Goal: Information Seeking & Learning: Learn about a topic

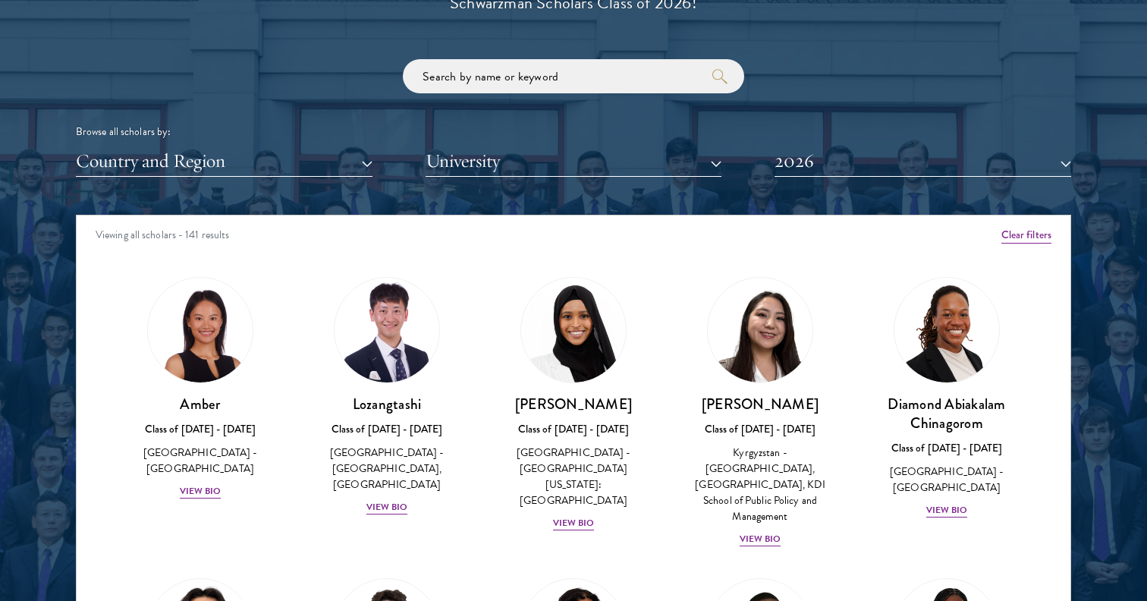
scroll to position [1873, 0]
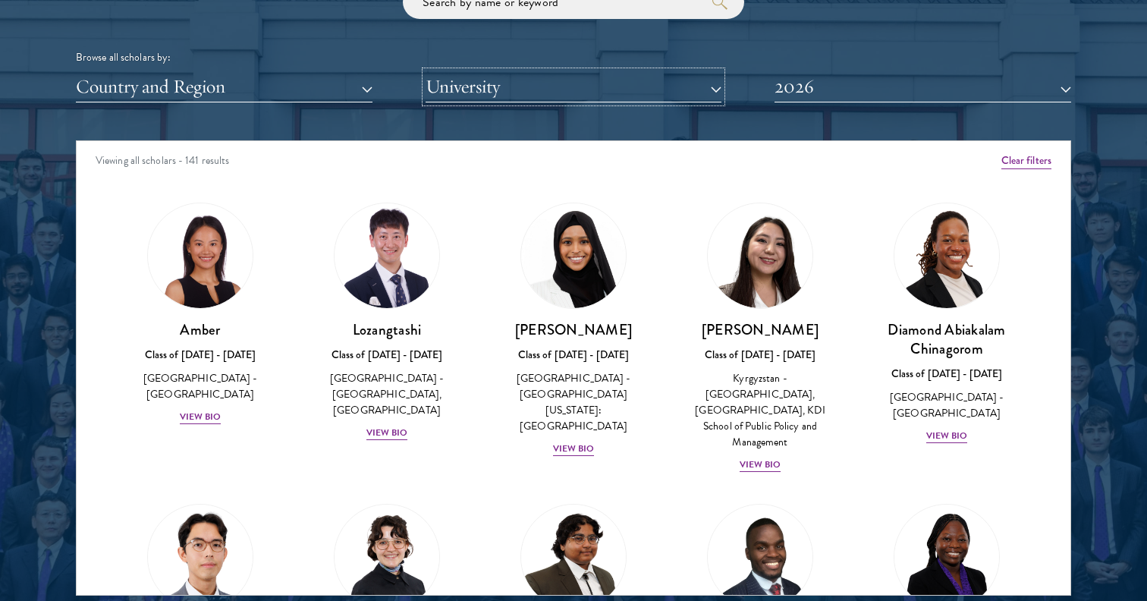
click at [489, 97] on button "University" at bounding box center [573, 86] width 297 height 31
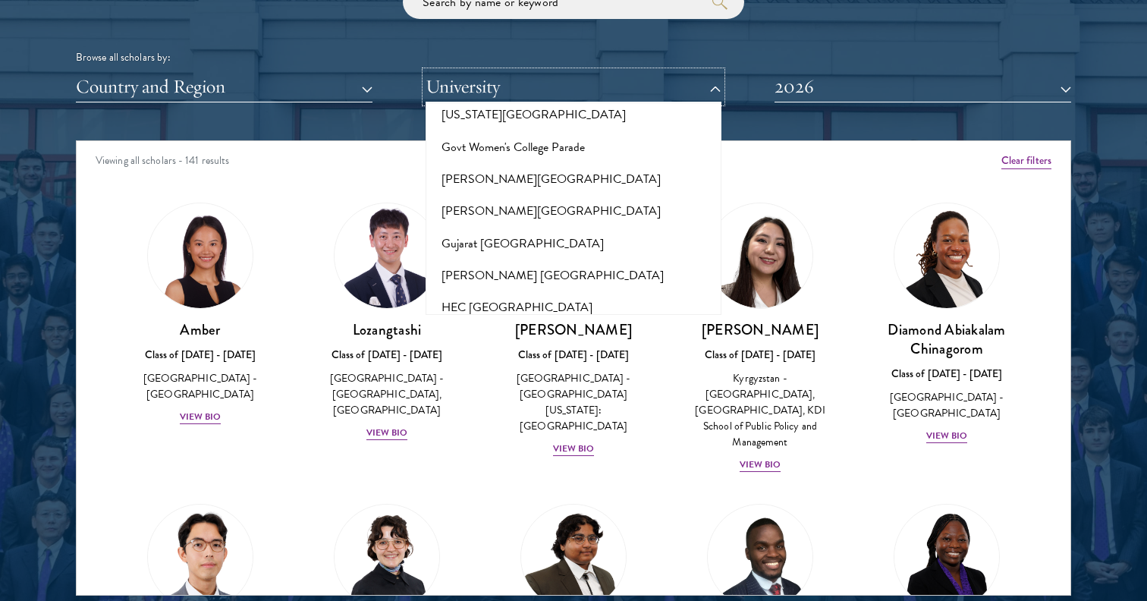
scroll to position [3597, 0]
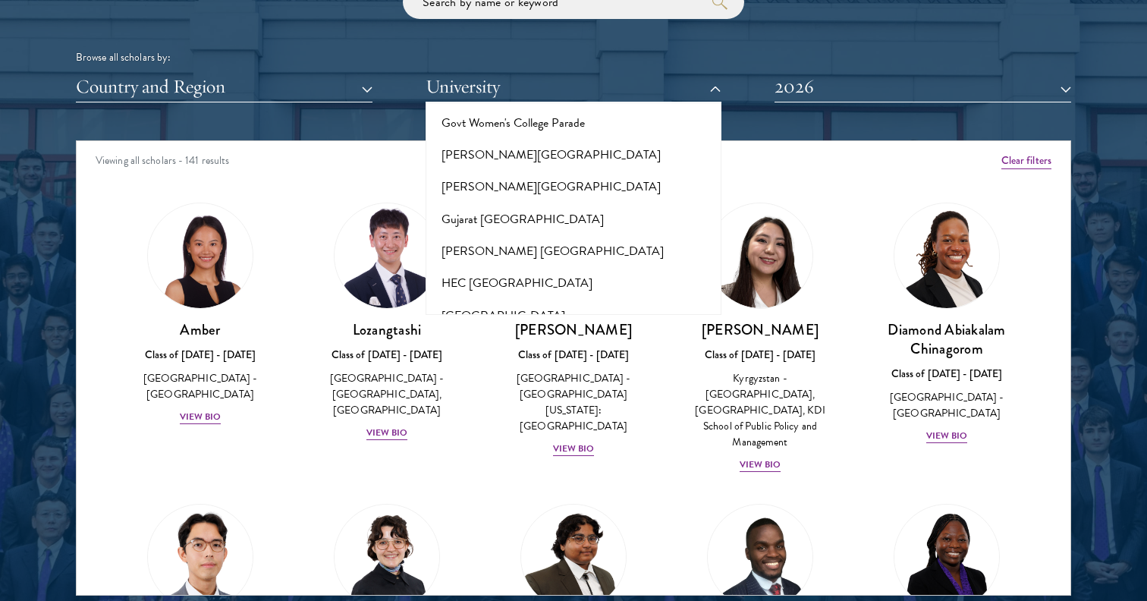
click at [507, 396] on button "[GEOGRAPHIC_DATA]" at bounding box center [573, 412] width 287 height 32
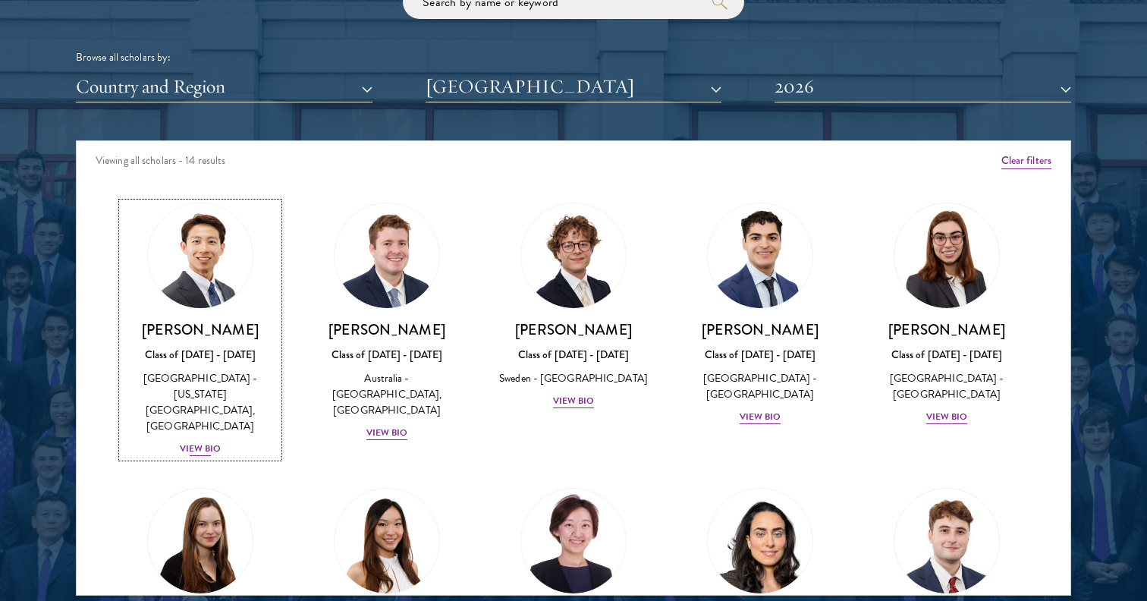
click at [206, 328] on h3 "[PERSON_NAME]" at bounding box center [200, 329] width 156 height 19
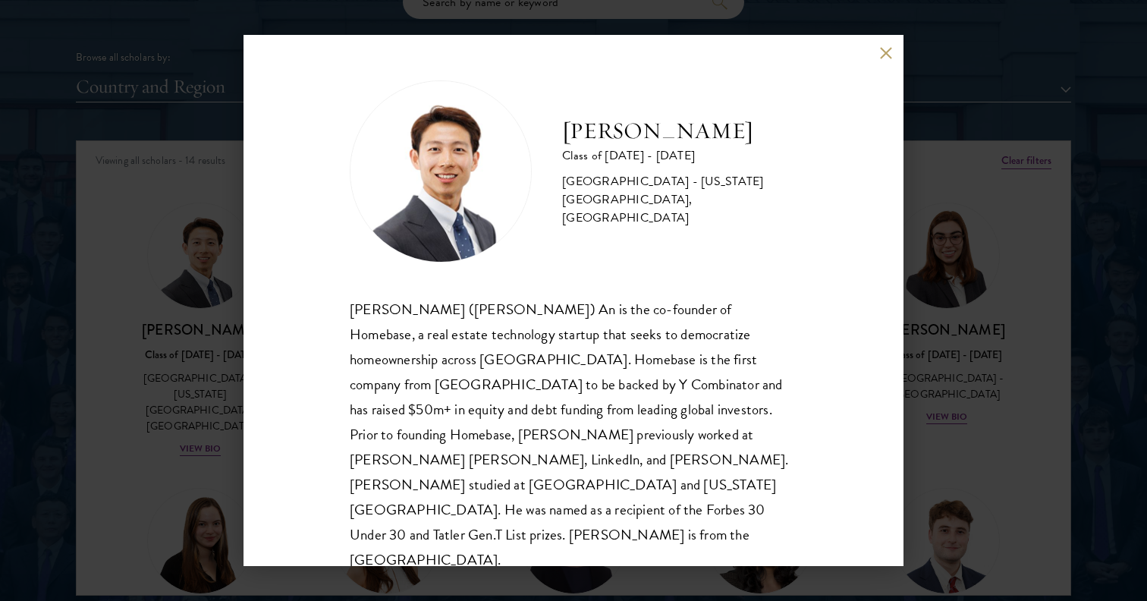
scroll to position [2, 0]
click at [123, 373] on div "[PERSON_NAME] Class of [DATE] - [DATE] [GEOGRAPHIC_DATA] - [US_STATE][GEOGRAPHI…" at bounding box center [573, 300] width 1147 height 601
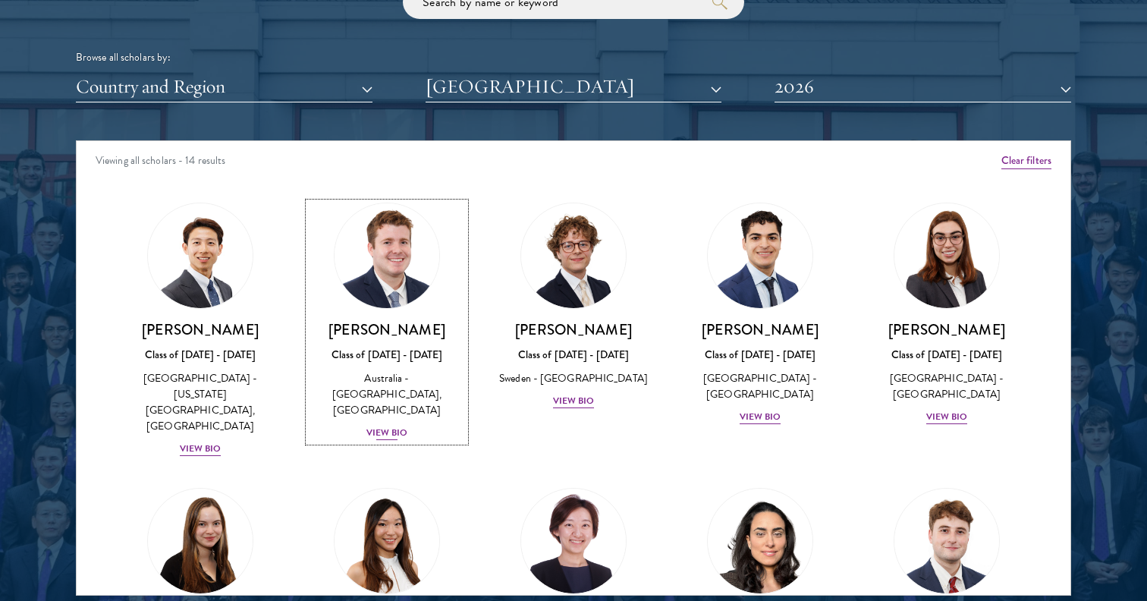
click at [344, 268] on img at bounding box center [386, 255] width 115 height 115
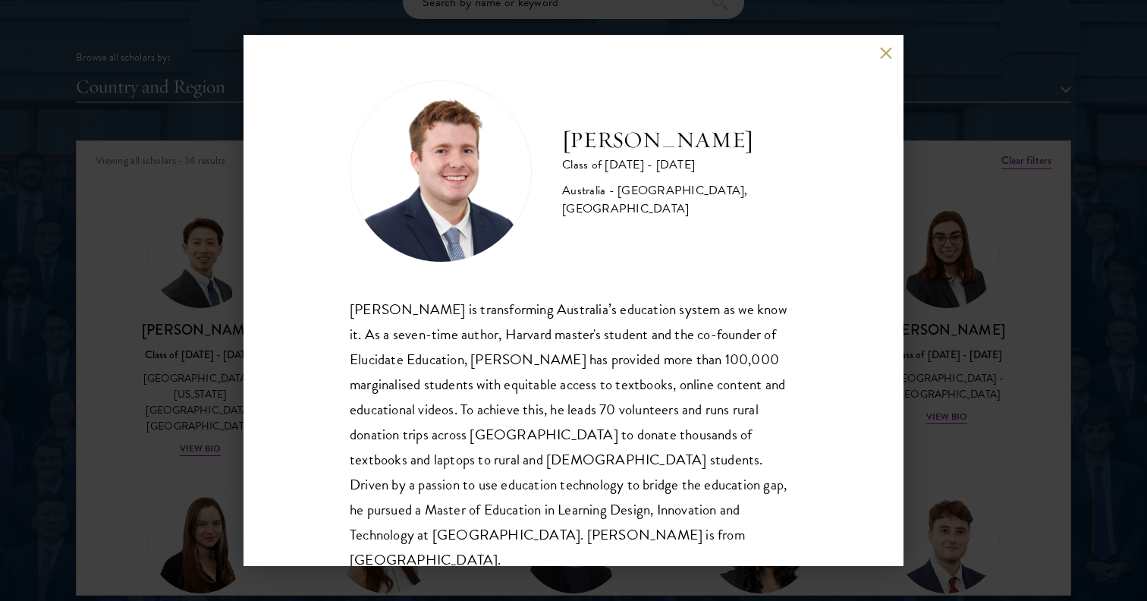
scroll to position [27, 0]
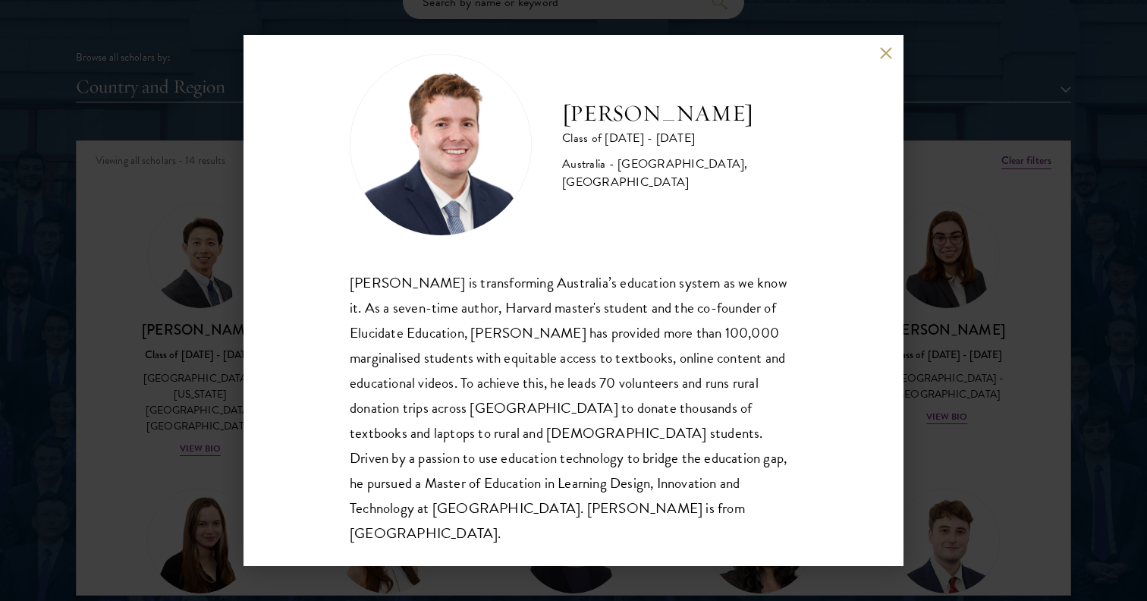
click at [149, 347] on div "[PERSON_NAME] Class of [DATE] - [DATE] [GEOGRAPHIC_DATA] - [GEOGRAPHIC_DATA], […" at bounding box center [573, 300] width 1147 height 601
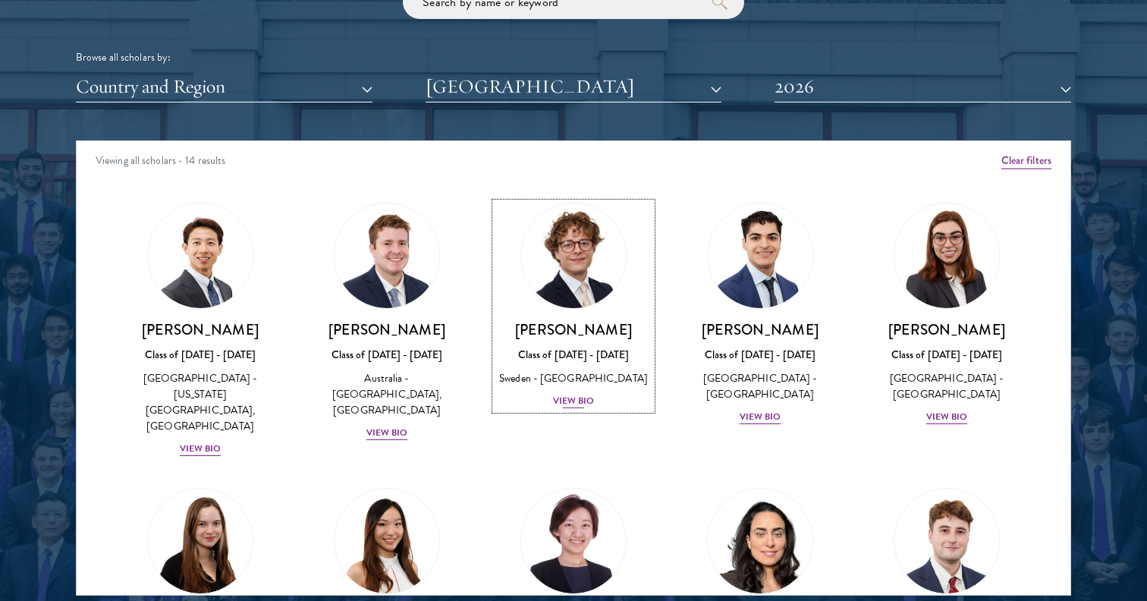
click at [555, 302] on img at bounding box center [573, 255] width 115 height 115
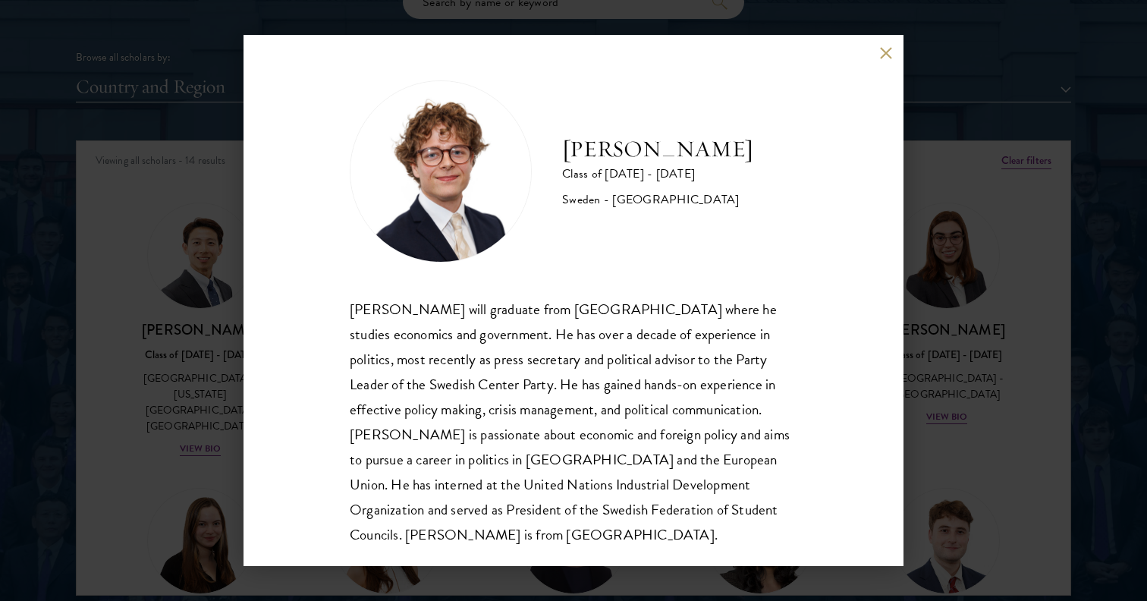
scroll to position [2, 0]
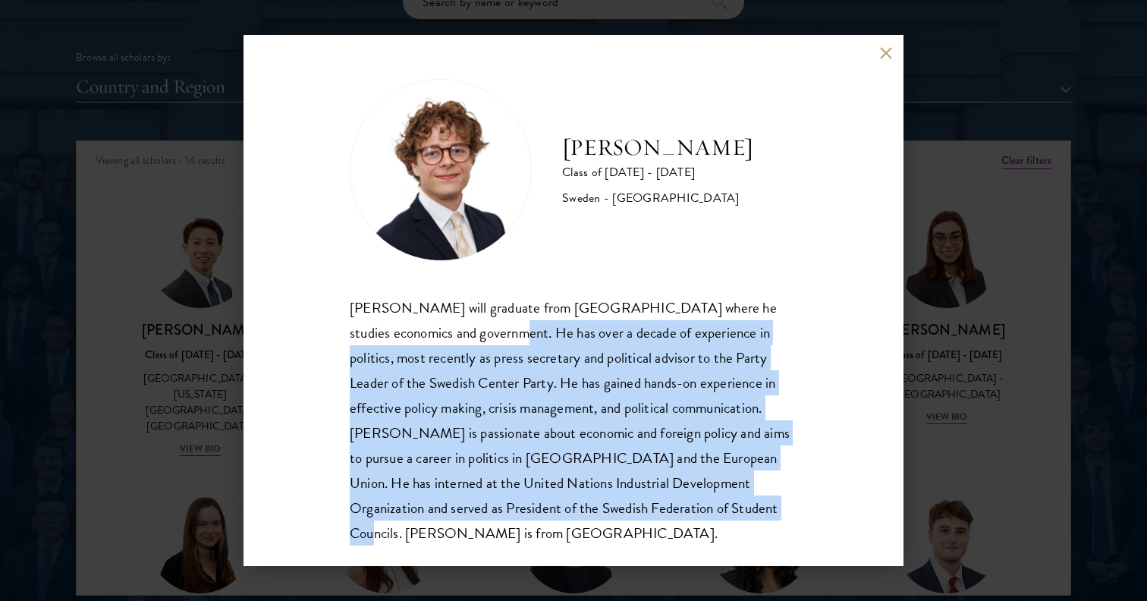
drag, startPoint x: 637, startPoint y: 537, endPoint x: 447, endPoint y: 341, distance: 273.0
click at [447, 341] on div "[PERSON_NAME] Class of [DATE] - [DATE] [GEOGRAPHIC_DATA] - [GEOGRAPHIC_DATA] [P…" at bounding box center [573, 300] width 660 height 531
click at [447, 341] on div "[PERSON_NAME] will graduate from [GEOGRAPHIC_DATA] where he studies economics a…" at bounding box center [573, 420] width 447 height 250
drag, startPoint x: 452, startPoint y: 336, endPoint x: 660, endPoint y: 534, distance: 287.0
click at [660, 534] on div "[PERSON_NAME] Class of [DATE] - [DATE] [GEOGRAPHIC_DATA] - [GEOGRAPHIC_DATA] [P…" at bounding box center [573, 300] width 660 height 531
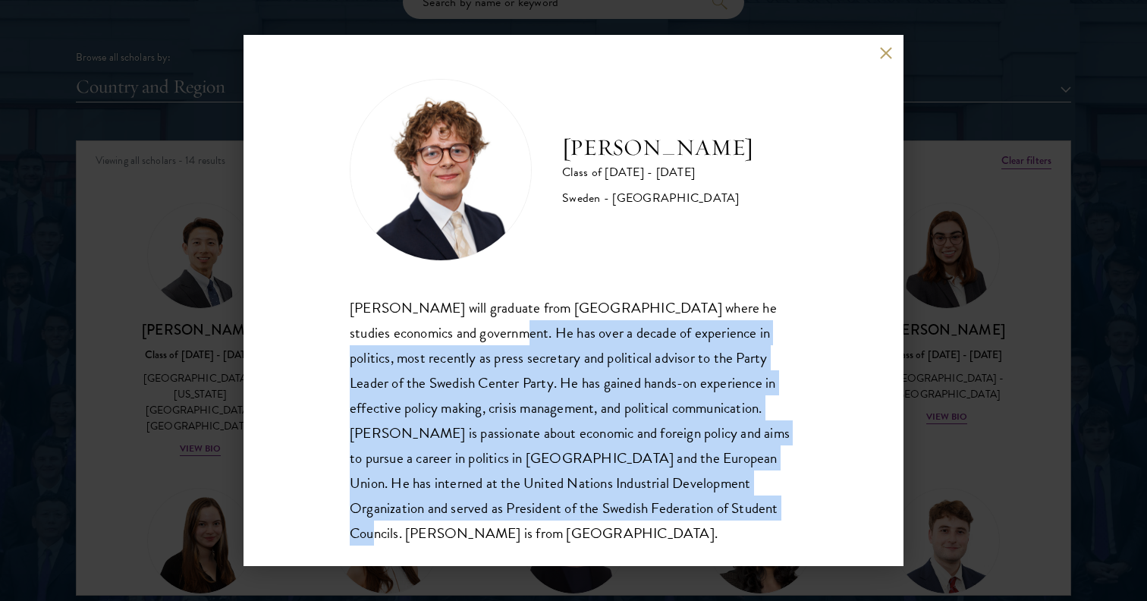
click at [660, 534] on div "[PERSON_NAME] Class of [DATE] - [DATE] [GEOGRAPHIC_DATA] - [GEOGRAPHIC_DATA] [P…" at bounding box center [573, 300] width 660 height 531
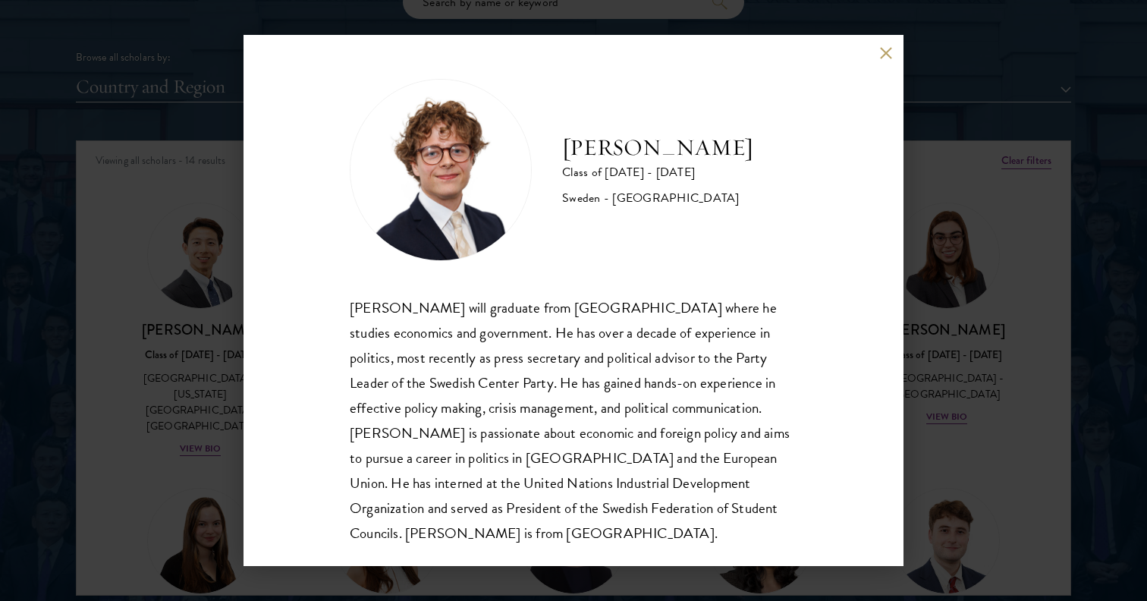
click at [935, 409] on div "[PERSON_NAME] Class of [DATE] - [DATE] [GEOGRAPHIC_DATA] - [GEOGRAPHIC_DATA] [P…" at bounding box center [573, 300] width 1147 height 601
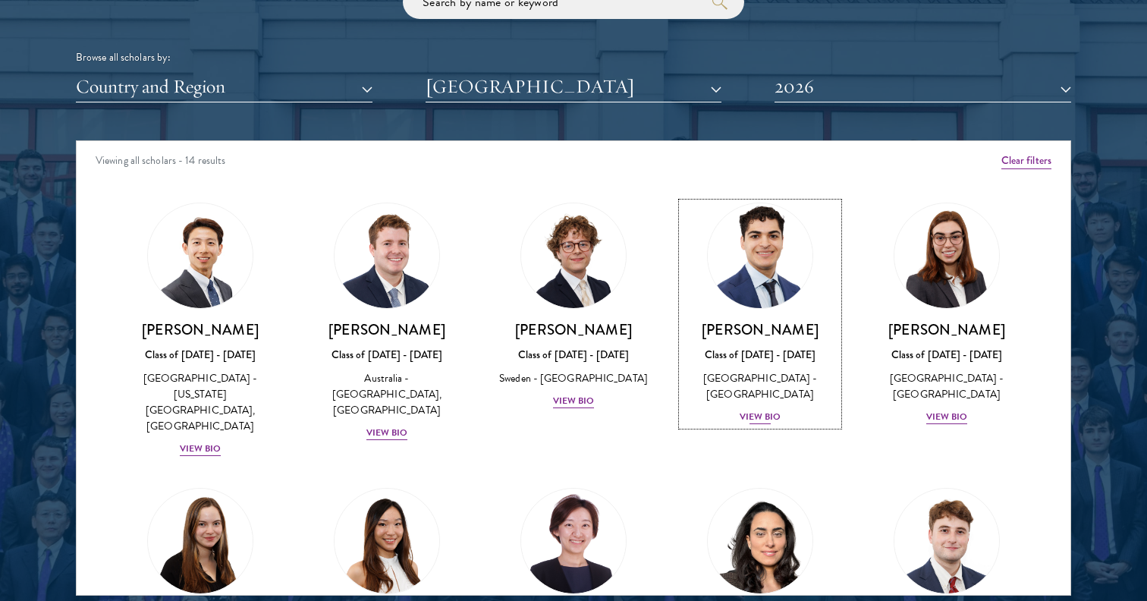
click at [774, 251] on img at bounding box center [759, 255] width 115 height 115
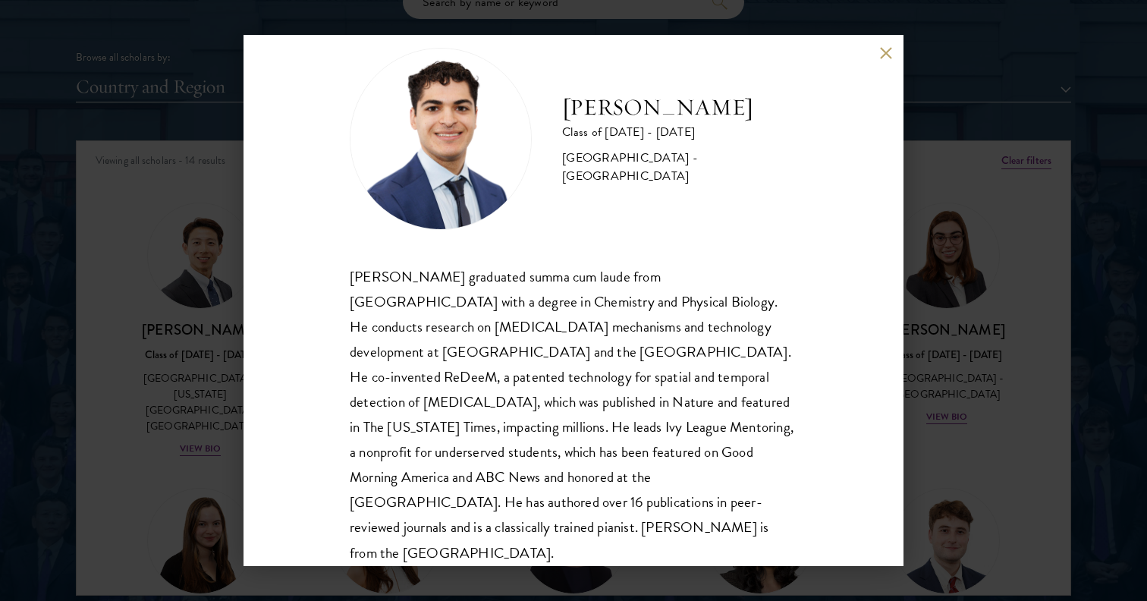
scroll to position [52, 0]
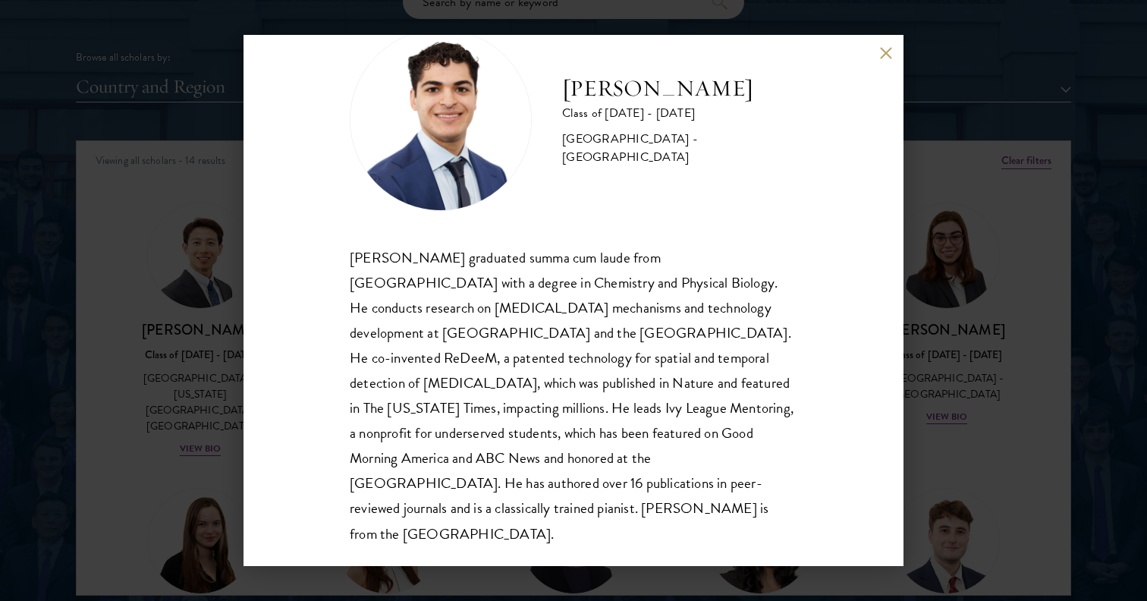
click at [918, 341] on div "[PERSON_NAME] Class of [DATE] - [DATE] [GEOGRAPHIC_DATA] - [GEOGRAPHIC_DATA] [P…" at bounding box center [573, 300] width 1147 height 601
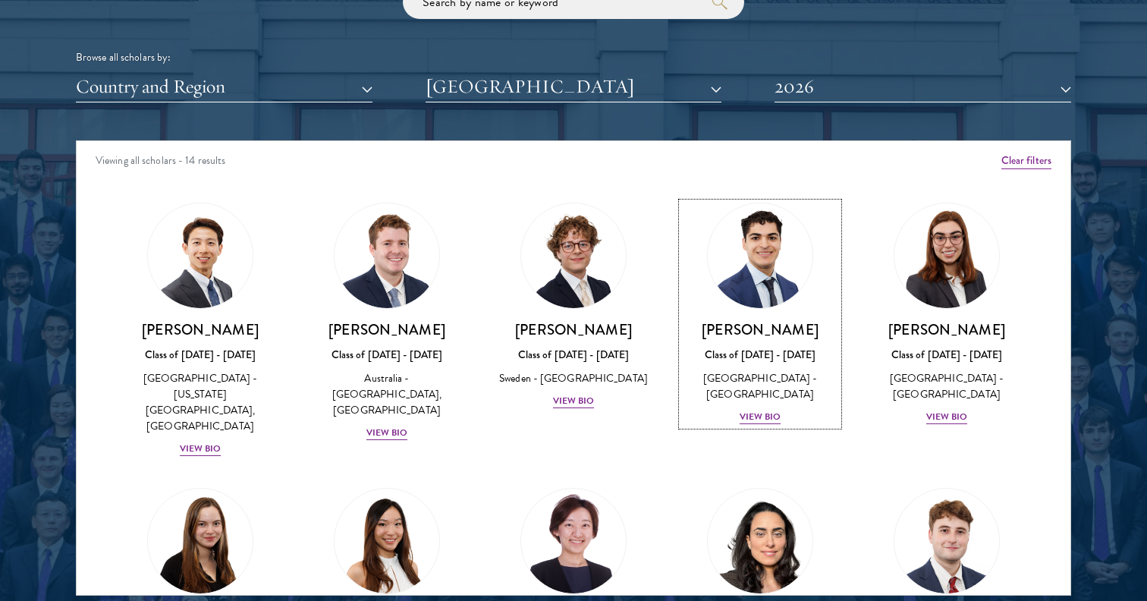
click at [946, 280] on img at bounding box center [946, 255] width 105 height 105
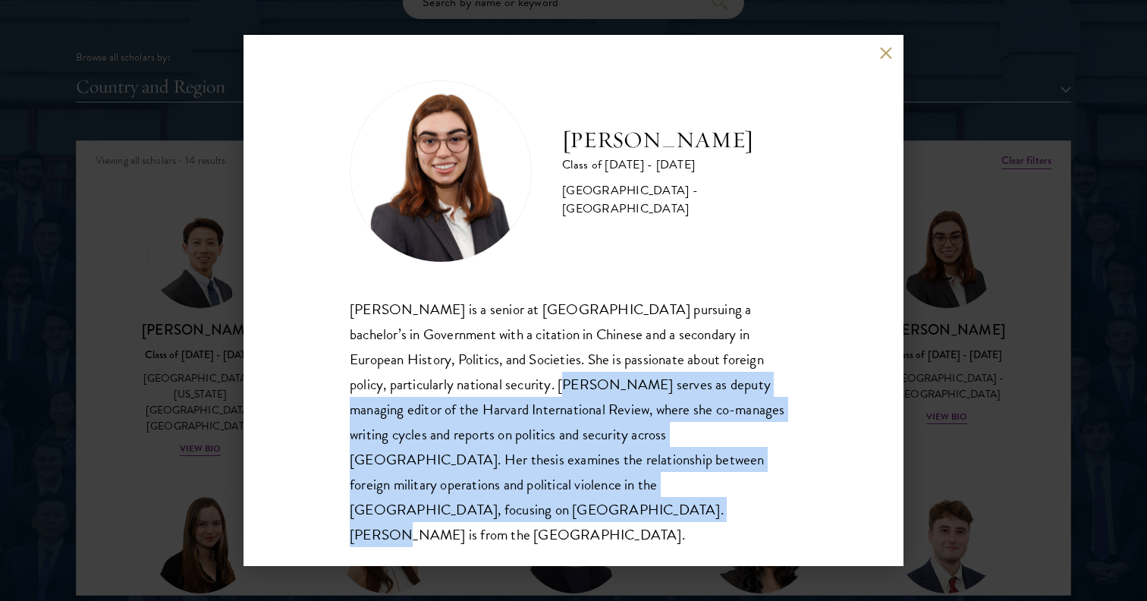
drag, startPoint x: 709, startPoint y: 508, endPoint x: 451, endPoint y: 391, distance: 283.1
click at [451, 391] on div "[PERSON_NAME] Class of [DATE] - [DATE] [GEOGRAPHIC_DATA] - [GEOGRAPHIC_DATA] [P…" at bounding box center [573, 300] width 660 height 531
click at [993, 414] on div "[PERSON_NAME] Class of [DATE] - [DATE] [GEOGRAPHIC_DATA] - [GEOGRAPHIC_DATA] [P…" at bounding box center [573, 300] width 1147 height 601
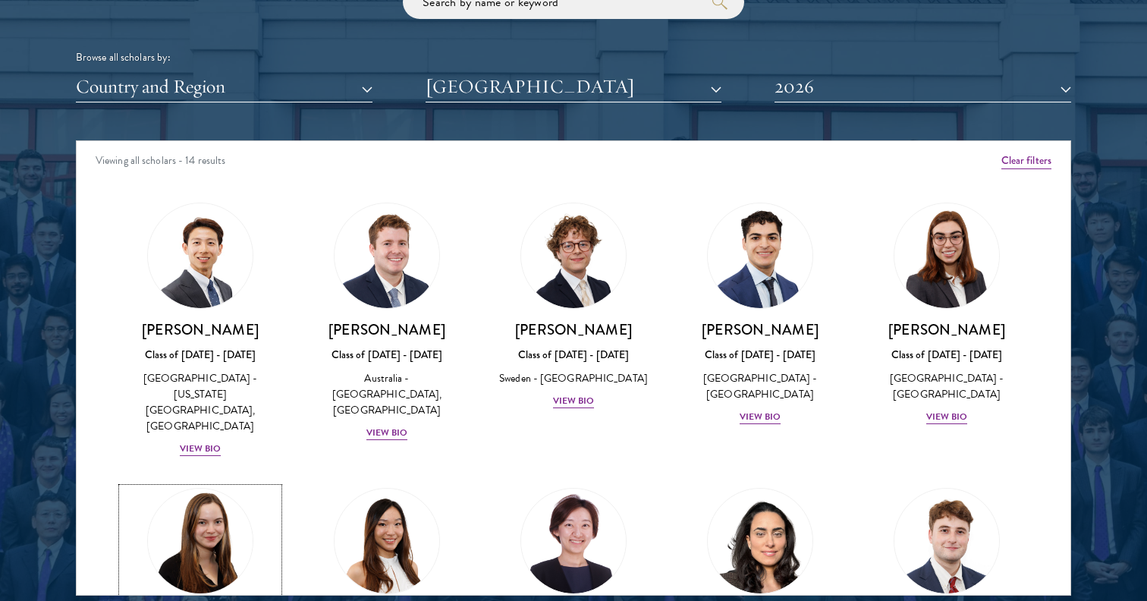
click at [207, 515] on img at bounding box center [200, 540] width 115 height 115
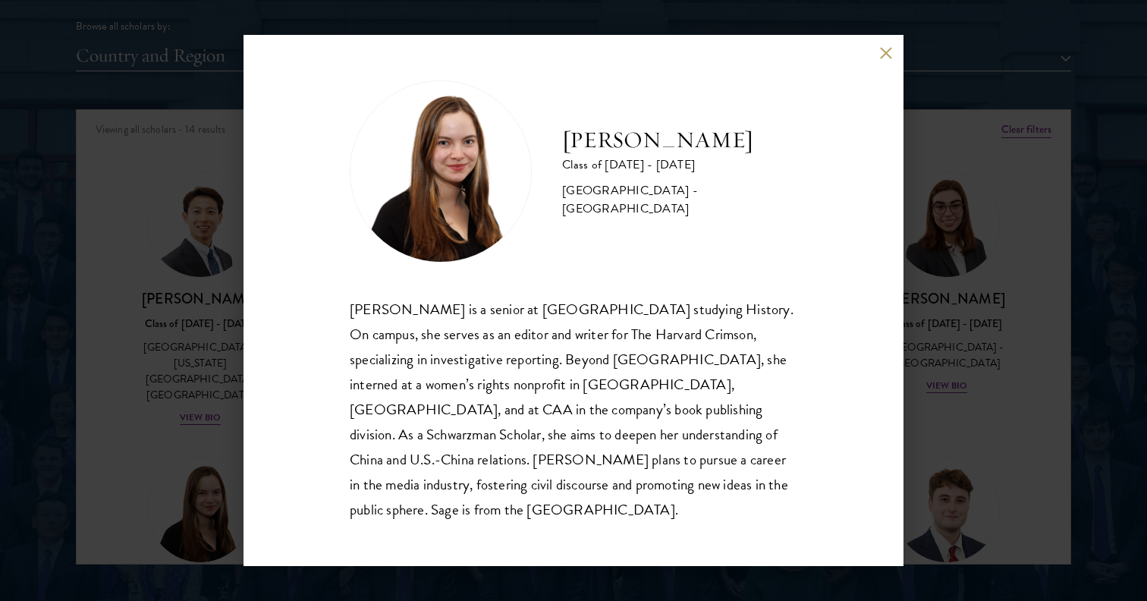
scroll to position [1911, 0]
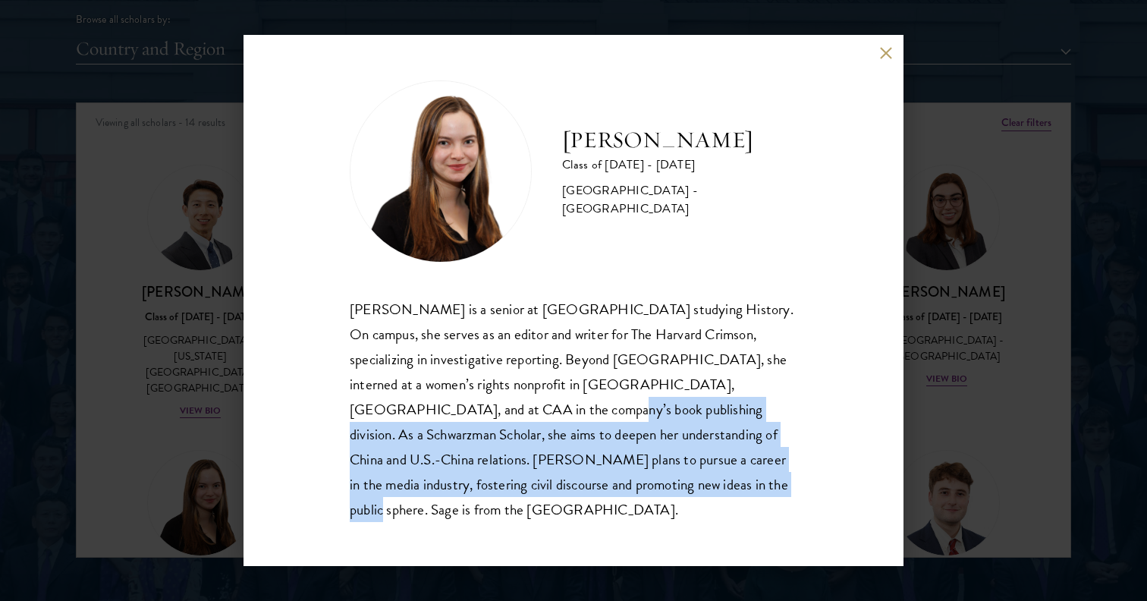
drag, startPoint x: 587, startPoint y: 502, endPoint x: 403, endPoint y: 422, distance: 200.8
click at [403, 422] on div "[PERSON_NAME] is a senior at [GEOGRAPHIC_DATA] studying History. On campus, she…" at bounding box center [573, 409] width 447 height 225
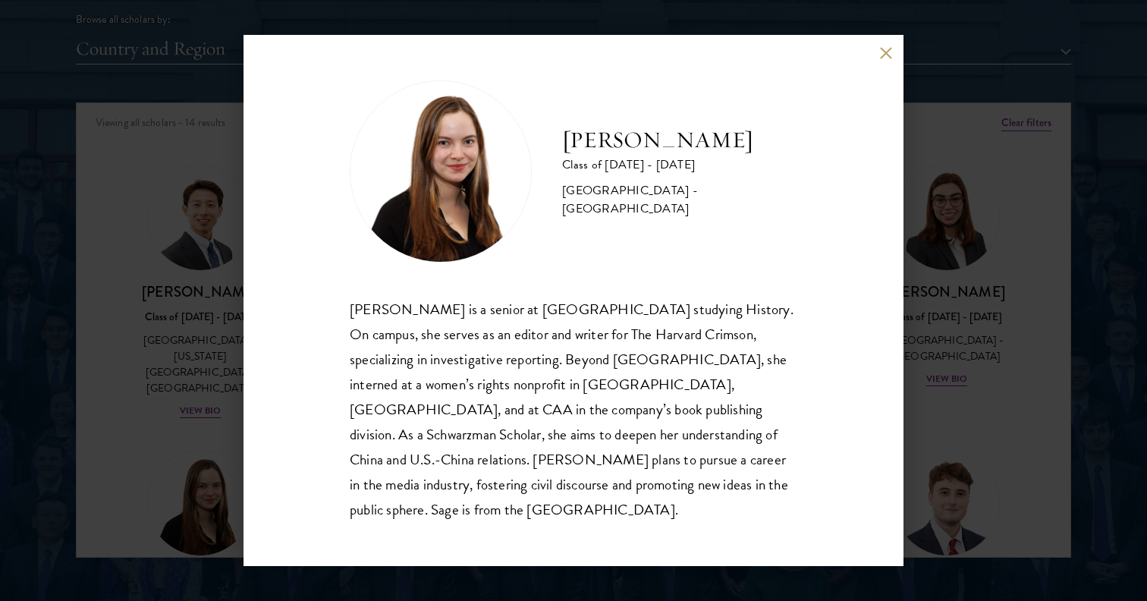
click at [171, 442] on div "[PERSON_NAME] Class of [DATE] - [DATE] [GEOGRAPHIC_DATA] - [GEOGRAPHIC_DATA] [P…" at bounding box center [573, 300] width 1147 height 601
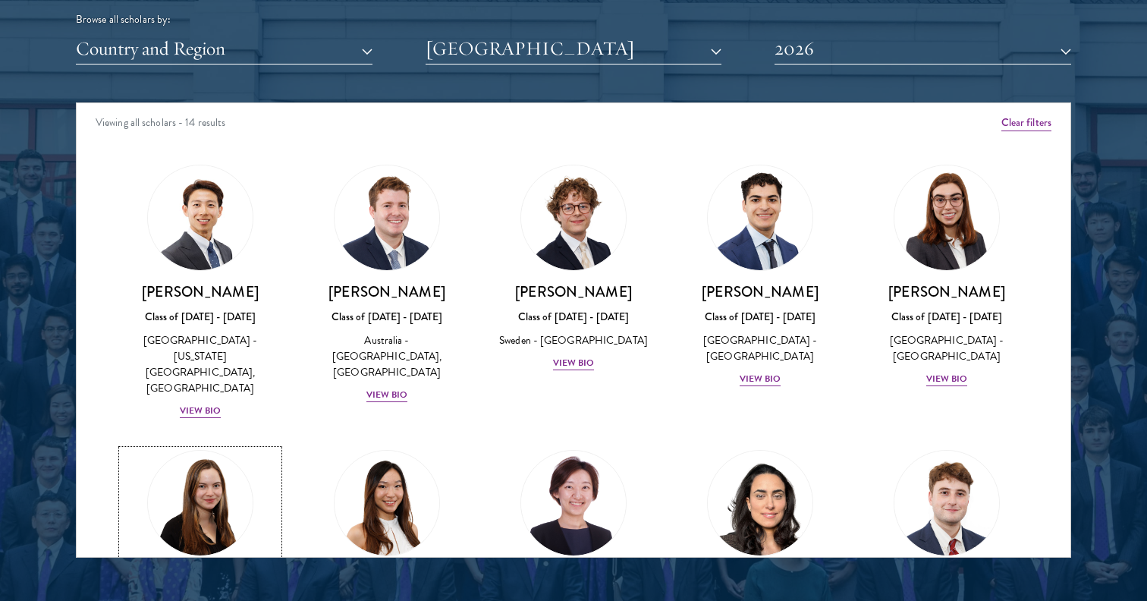
scroll to position [100, 0]
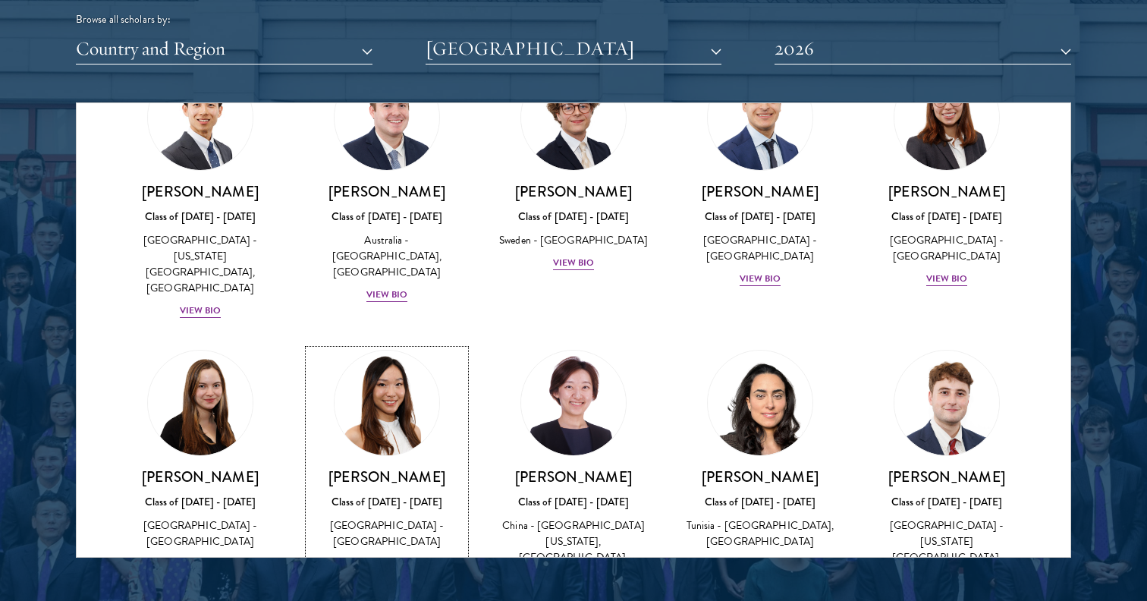
click at [405, 467] on h3 "[PERSON_NAME]" at bounding box center [387, 476] width 156 height 19
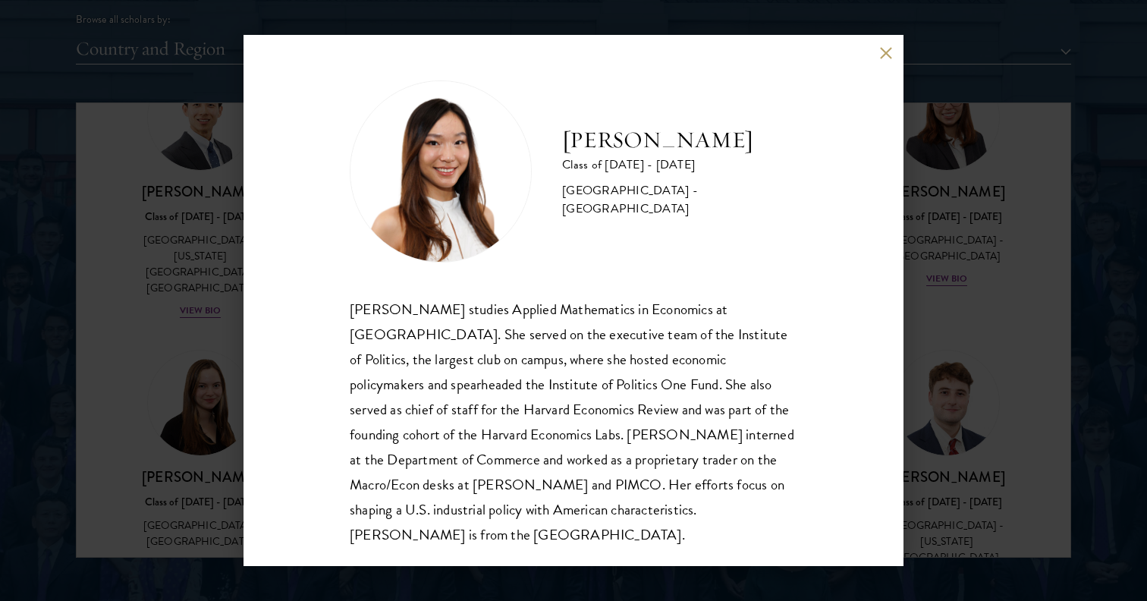
scroll to position [2, 0]
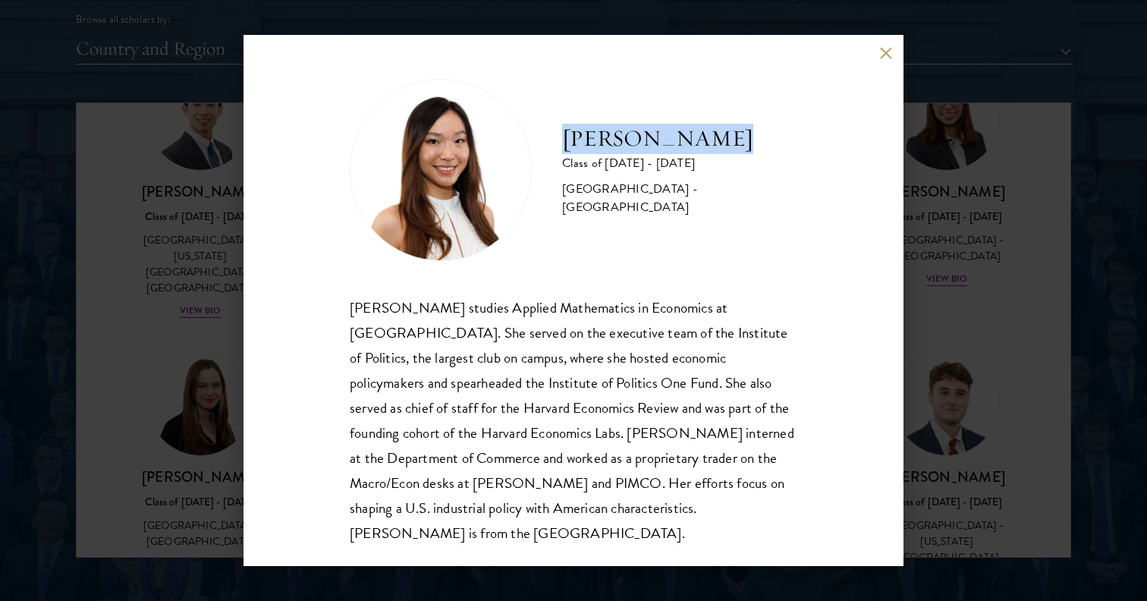
drag, startPoint x: 564, startPoint y: 143, endPoint x: 711, endPoint y: 143, distance: 146.4
click at [711, 143] on h2 "[PERSON_NAME]" at bounding box center [679, 139] width 235 height 30
copy h2 "[PERSON_NAME]"
click at [1070, 215] on div "[PERSON_NAME] Class of [DATE] - [DATE] [GEOGRAPHIC_DATA] - [GEOGRAPHIC_DATA] [P…" at bounding box center [573, 300] width 1147 height 601
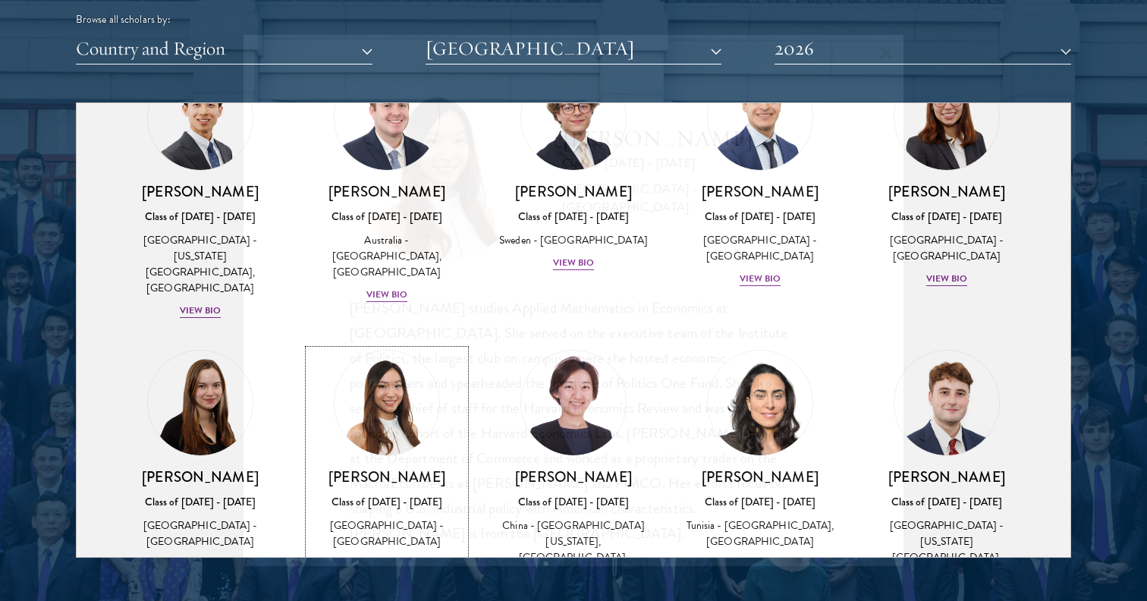
scroll to position [100, 0]
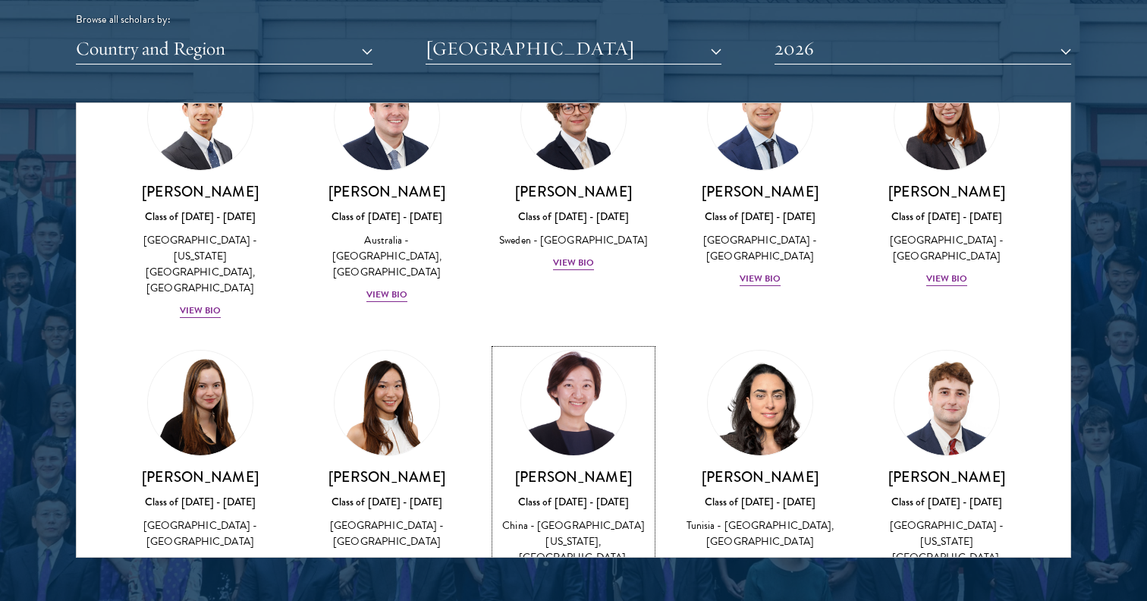
click at [591, 410] on img at bounding box center [573, 402] width 115 height 115
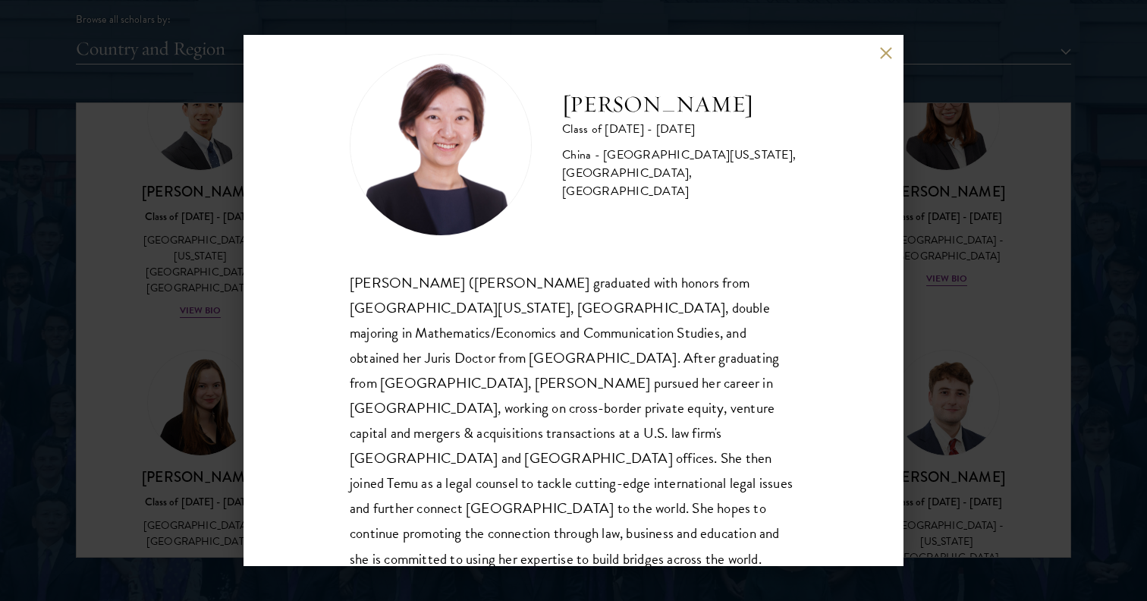
scroll to position [27, 0]
click at [1041, 398] on div "[PERSON_NAME] Class of [DATE] - [DATE] [GEOGRAPHIC_DATA] - [GEOGRAPHIC_DATA][US…" at bounding box center [573, 300] width 1147 height 601
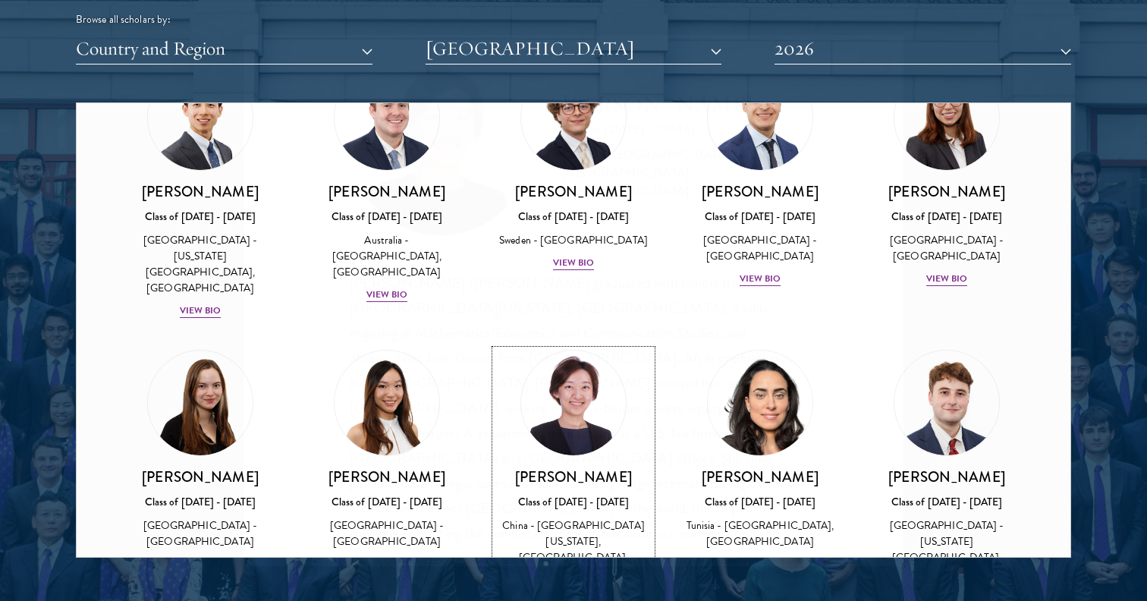
scroll to position [100, 0]
click at [943, 419] on img at bounding box center [946, 402] width 115 height 115
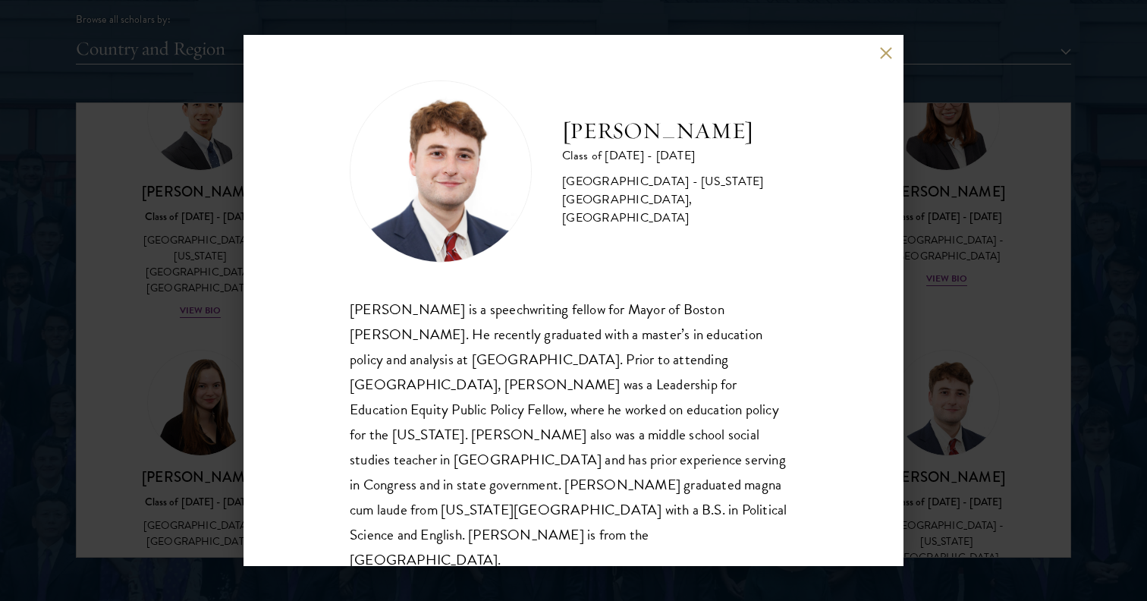
click at [953, 332] on div "[PERSON_NAME] Class of [DATE] - [DATE] [GEOGRAPHIC_DATA] - [US_STATE][GEOGRAPHI…" at bounding box center [573, 300] width 1147 height 601
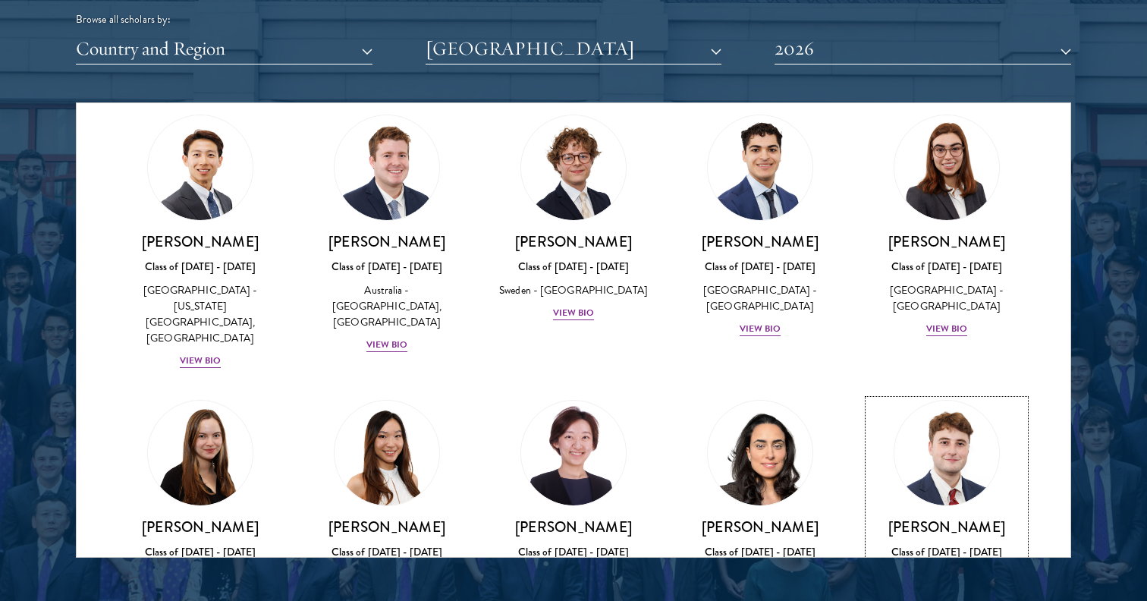
scroll to position [54, 0]
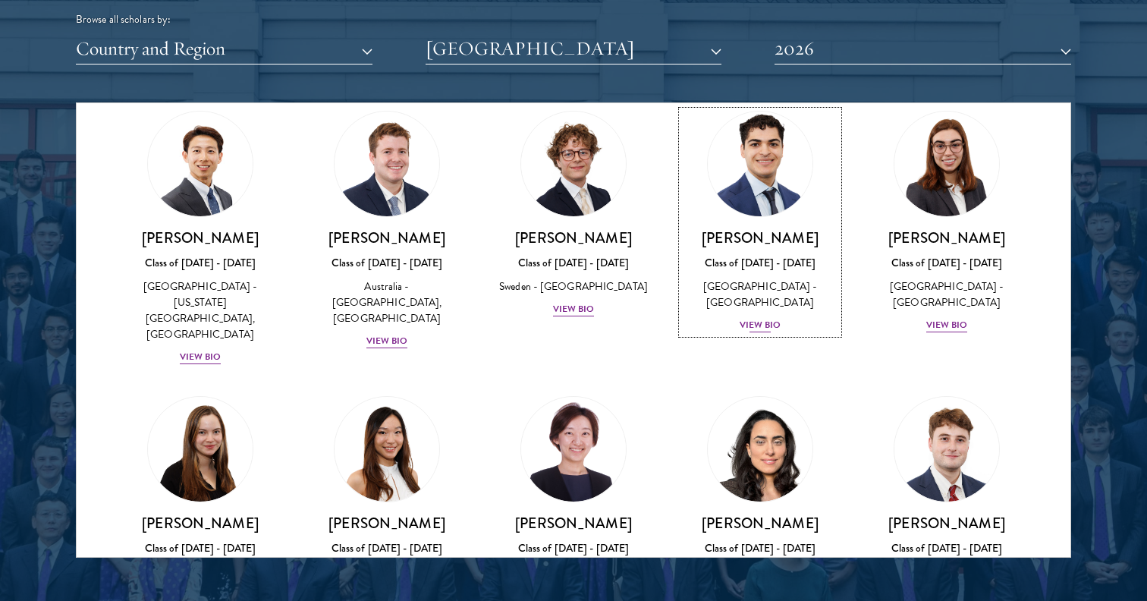
click at [801, 240] on h3 "[PERSON_NAME]" at bounding box center [760, 237] width 156 height 19
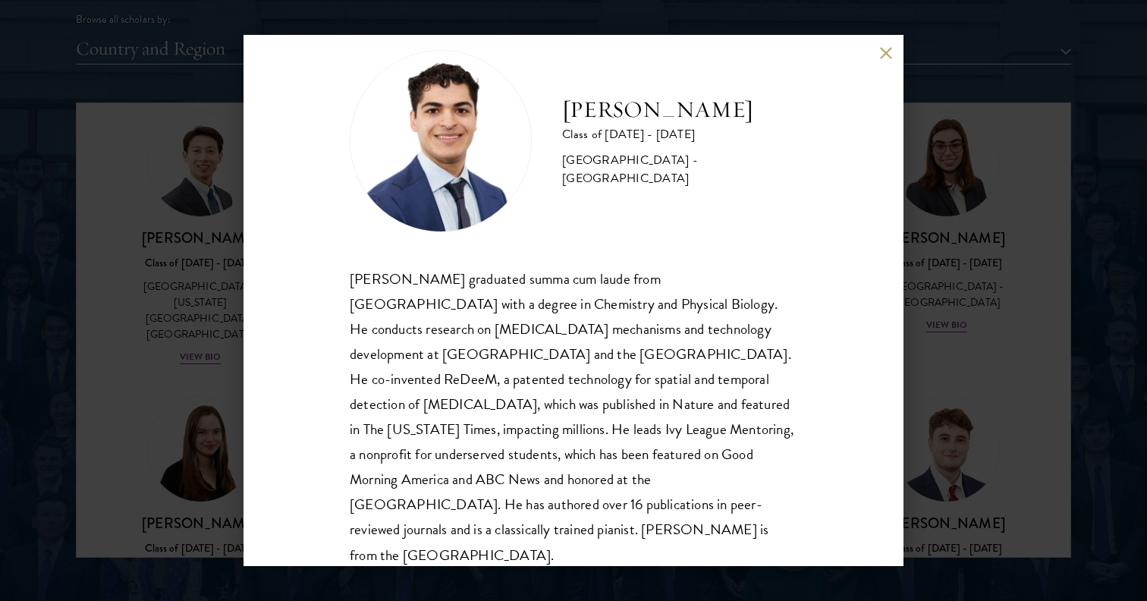
scroll to position [52, 0]
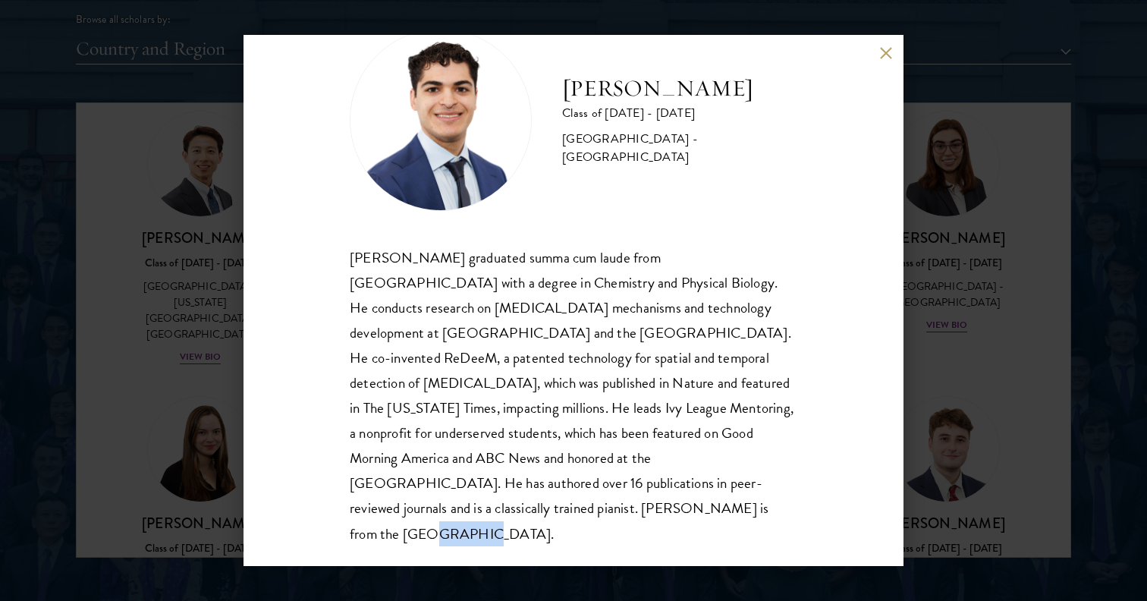
drag, startPoint x: 466, startPoint y: 520, endPoint x: 323, endPoint y: 515, distance: 142.7
click at [323, 515] on div "[PERSON_NAME] Class of [DATE] - [DATE] [GEOGRAPHIC_DATA] - [GEOGRAPHIC_DATA] [P…" at bounding box center [573, 300] width 660 height 531
click at [52, 294] on div "[PERSON_NAME] Class of [DATE] - [DATE] [GEOGRAPHIC_DATA] - [GEOGRAPHIC_DATA] [P…" at bounding box center [573, 300] width 1147 height 601
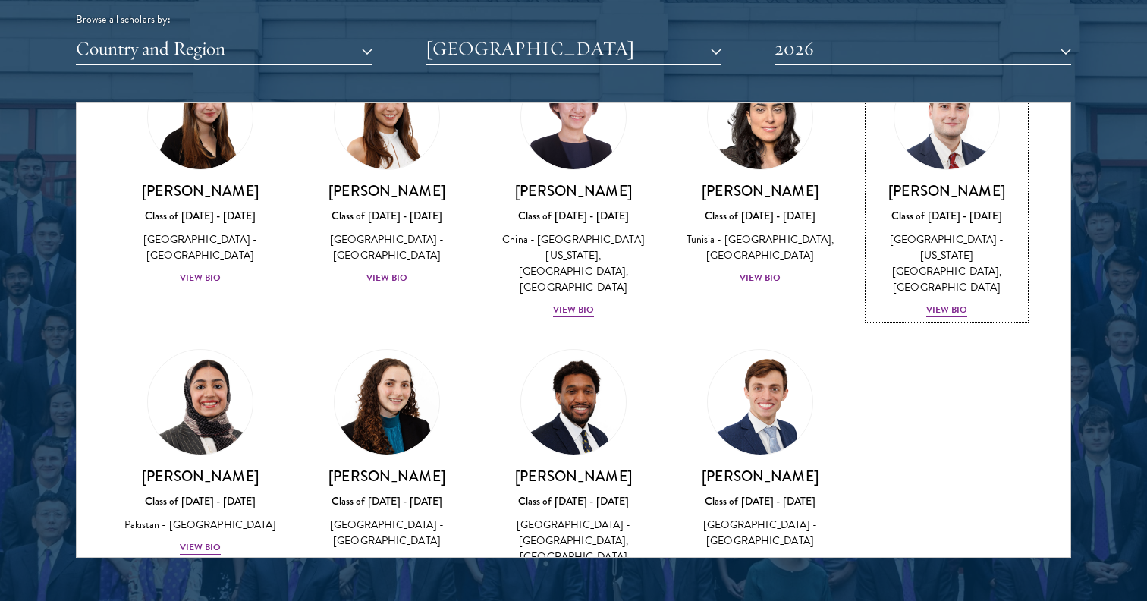
scroll to position [402, 0]
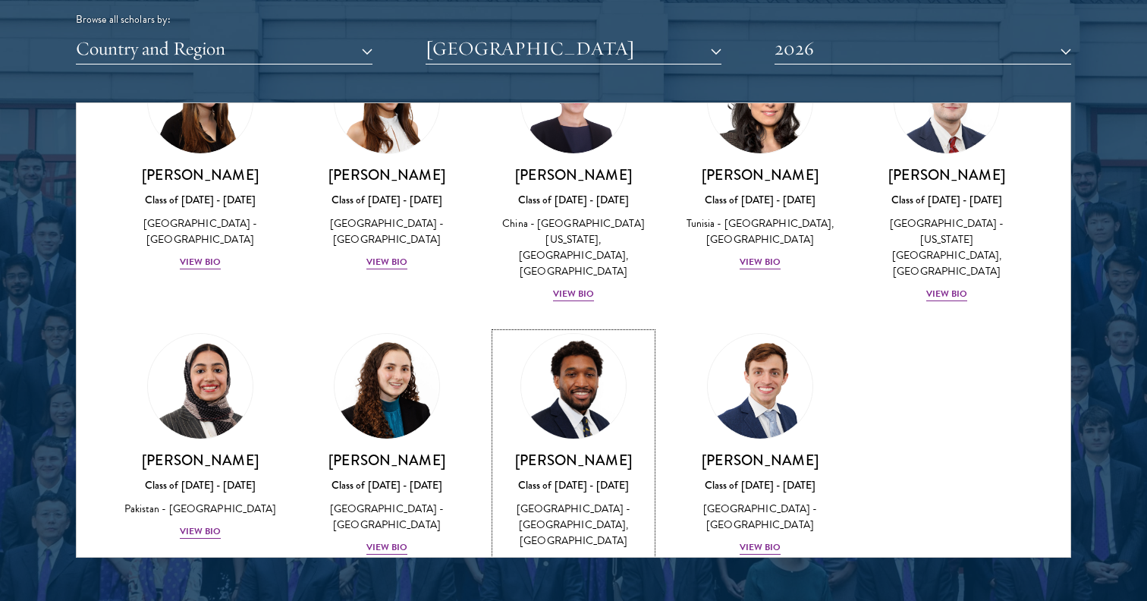
click at [534, 375] on img at bounding box center [573, 385] width 115 height 115
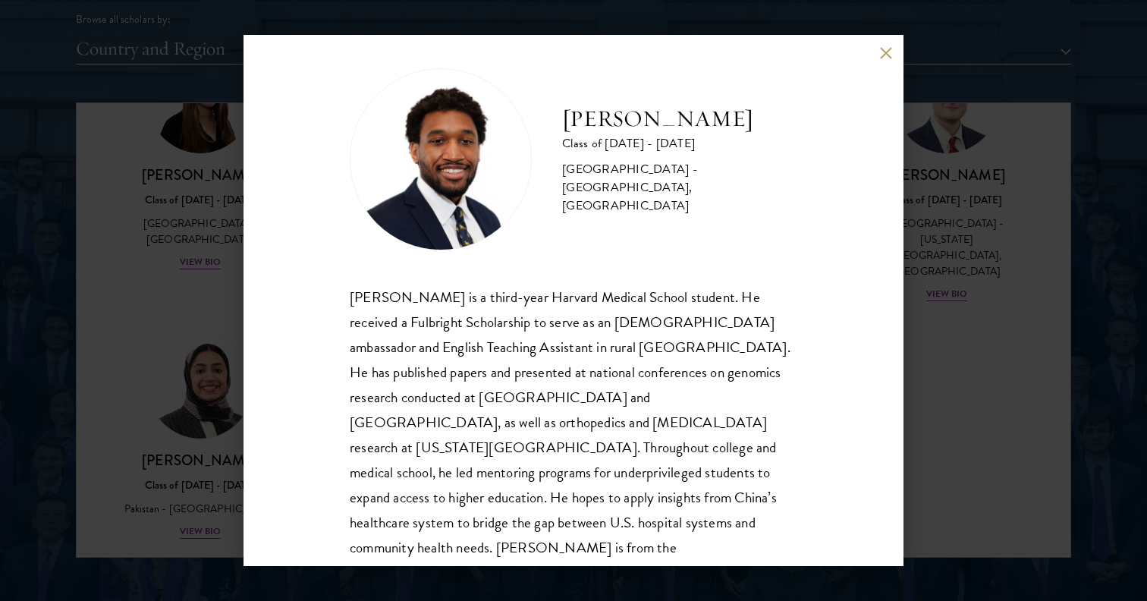
scroll to position [22, 0]
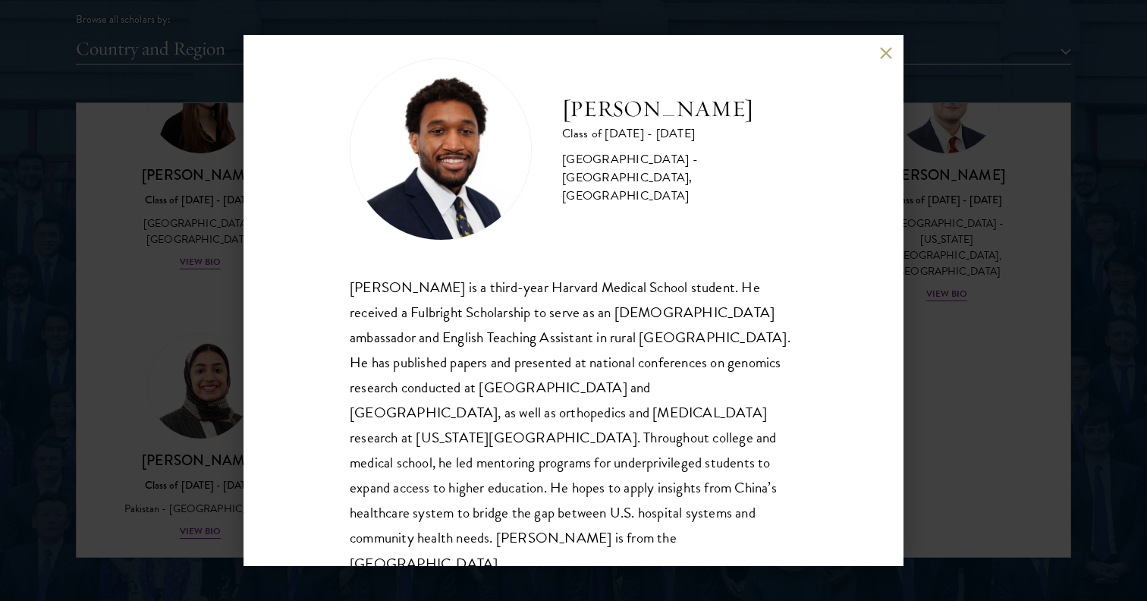
click at [940, 450] on div "[PERSON_NAME] Class of [DATE] - [DATE] [GEOGRAPHIC_DATA] - [GEOGRAPHIC_DATA], […" at bounding box center [573, 300] width 1147 height 601
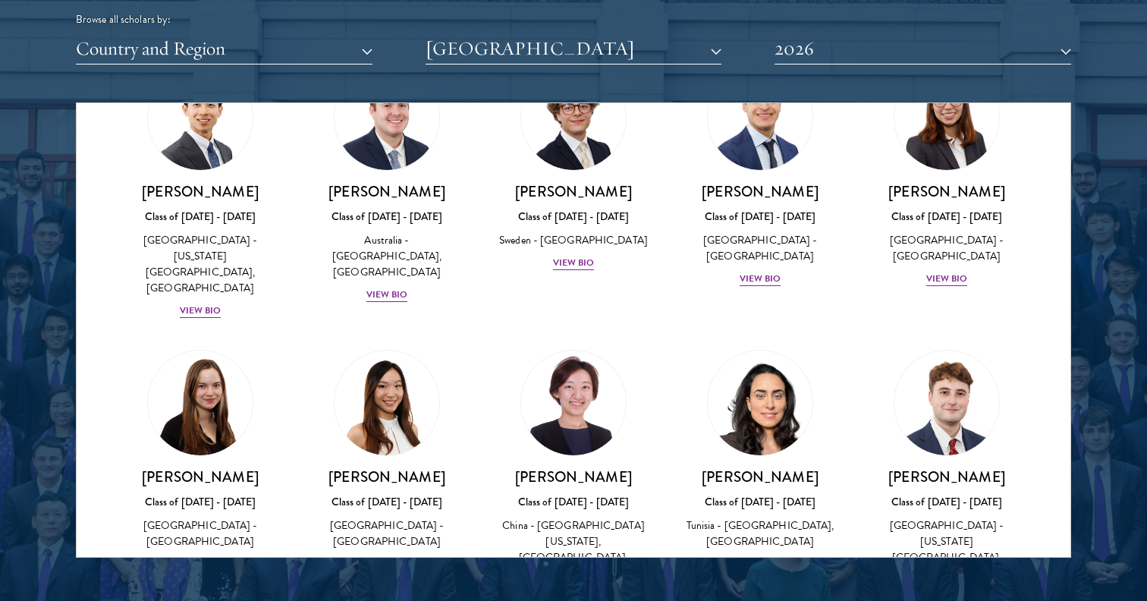
scroll to position [402, 0]
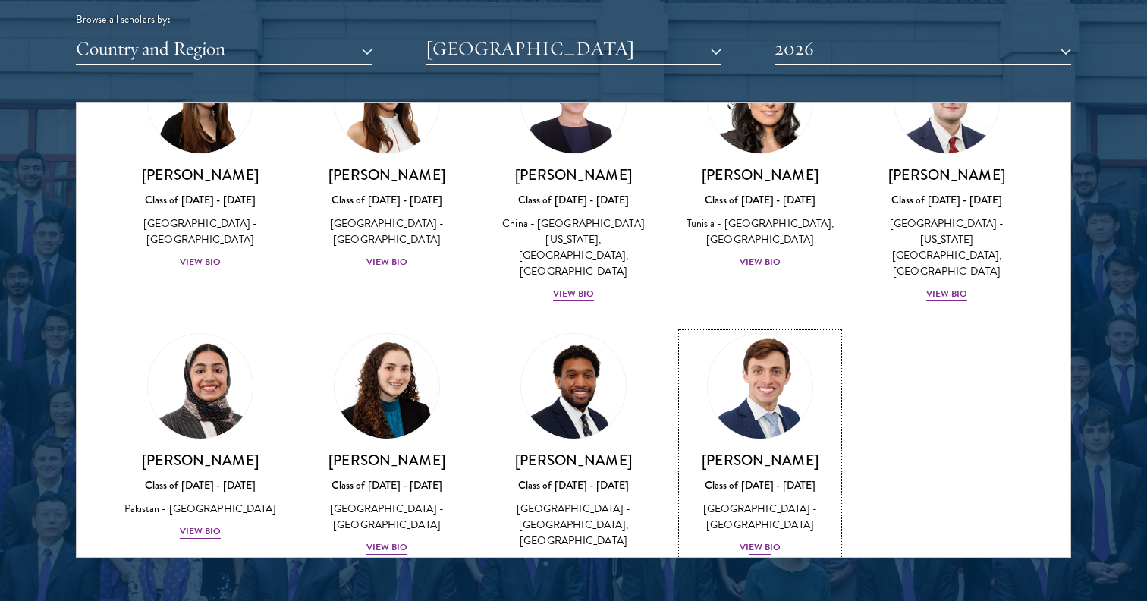
click at [784, 375] on img at bounding box center [759, 385] width 115 height 115
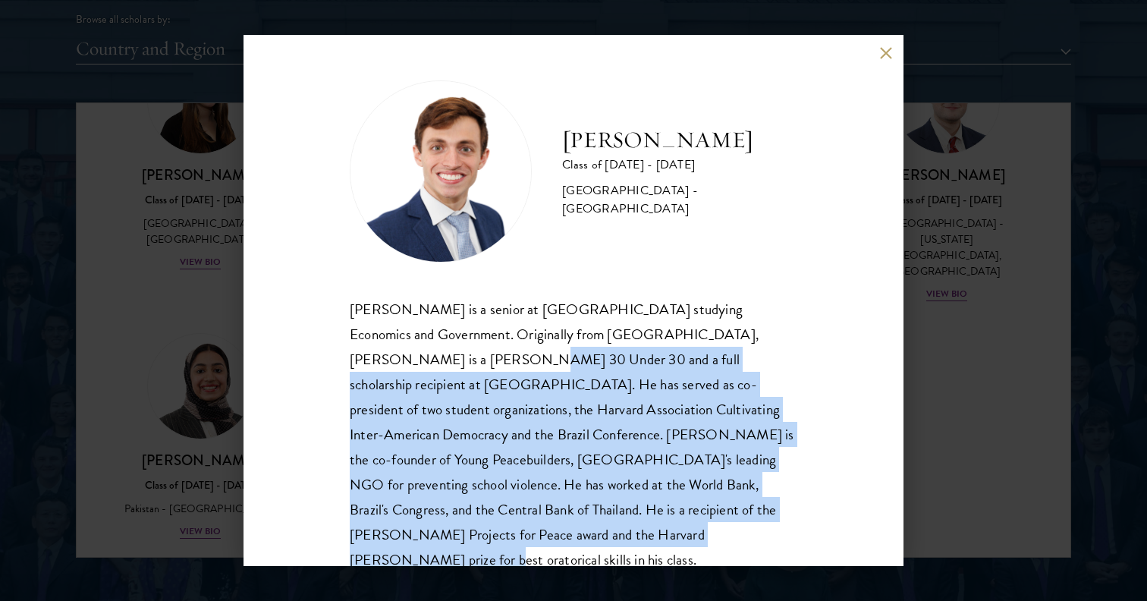
drag, startPoint x: 422, startPoint y: 532, endPoint x: 331, endPoint y: 360, distance: 194.1
click at [331, 360] on div "[PERSON_NAME] Class of [DATE] - [DATE] [GEOGRAPHIC_DATA] - [GEOGRAPHIC_DATA] [P…" at bounding box center [573, 300] width 660 height 531
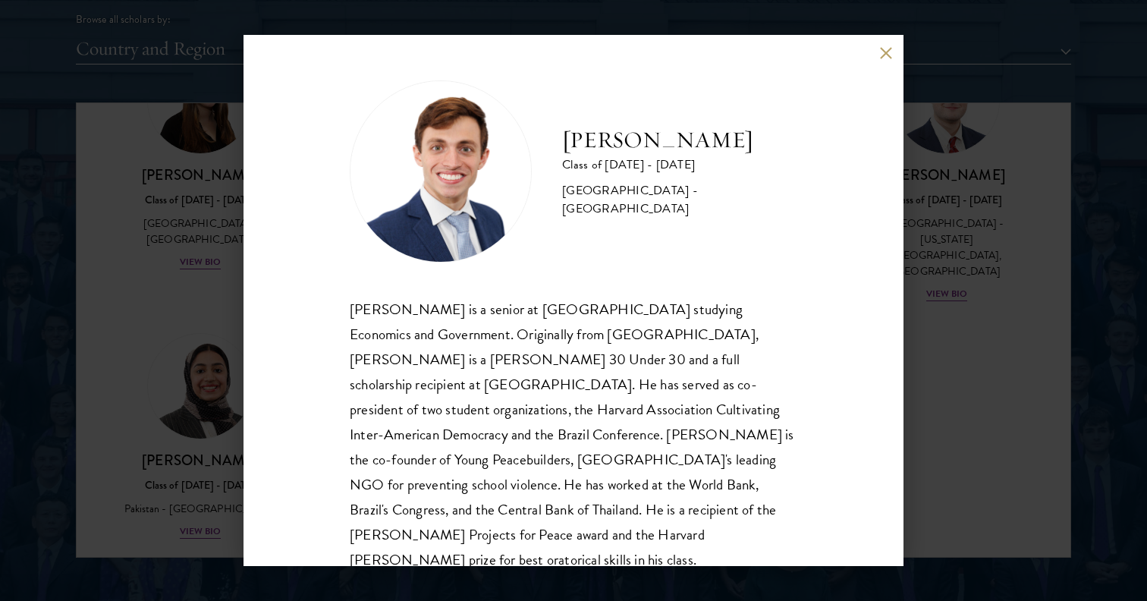
drag, startPoint x: 566, startPoint y: 140, endPoint x: 727, endPoint y: 159, distance: 161.8
click at [727, 155] on h2 "[PERSON_NAME]" at bounding box center [679, 140] width 235 height 30
copy h2 "[PERSON_NAME]"
